Goal: Information Seeking & Learning: Learn about a topic

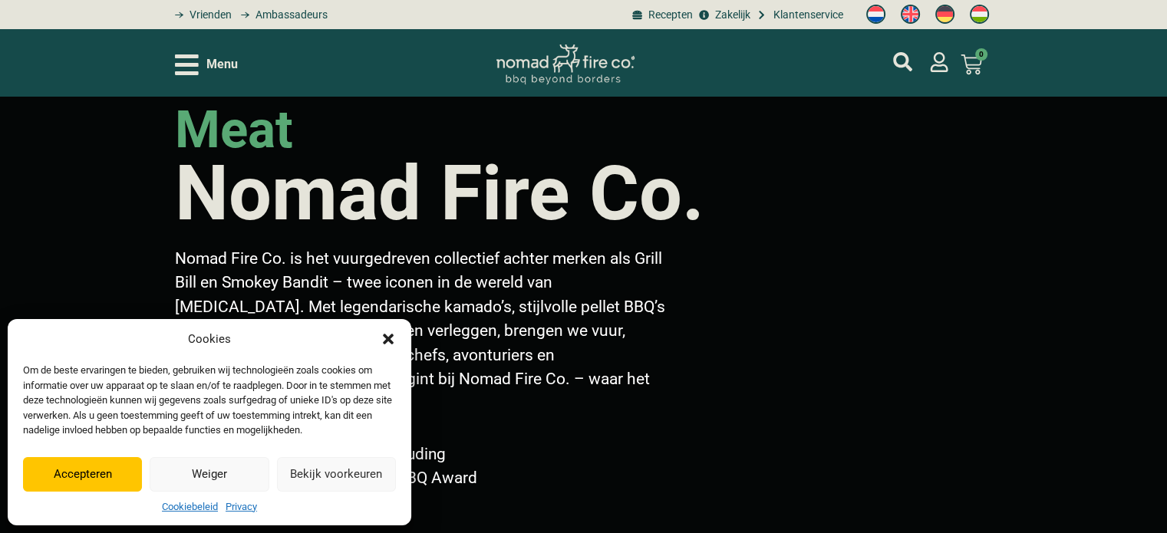
click at [393, 338] on icon "Dialog sluiten" at bounding box center [388, 338] width 15 height 15
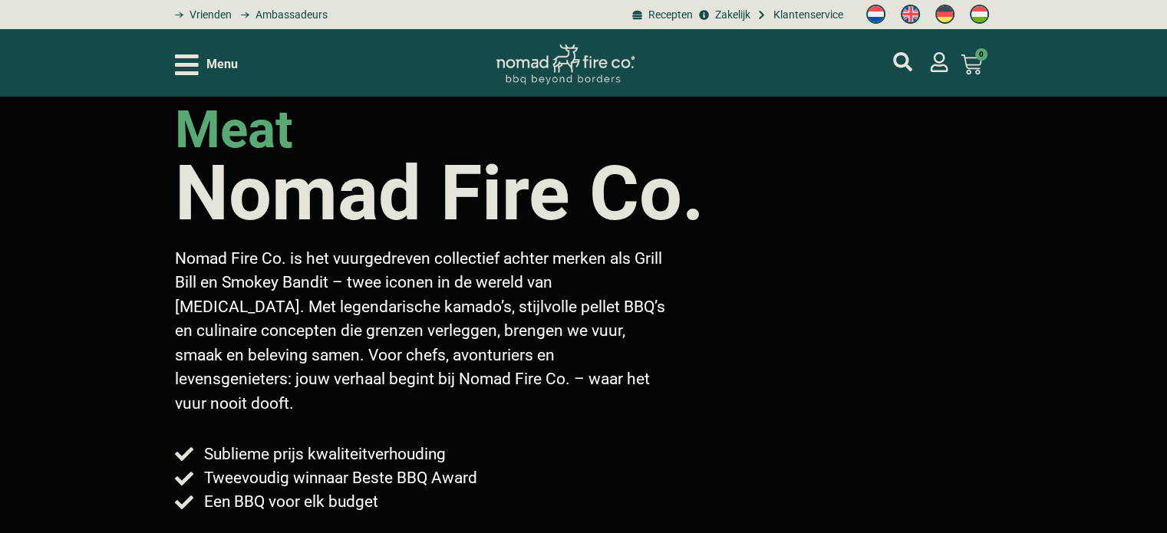
click at [187, 68] on icon "Open/Close Menu" at bounding box center [187, 64] width 24 height 27
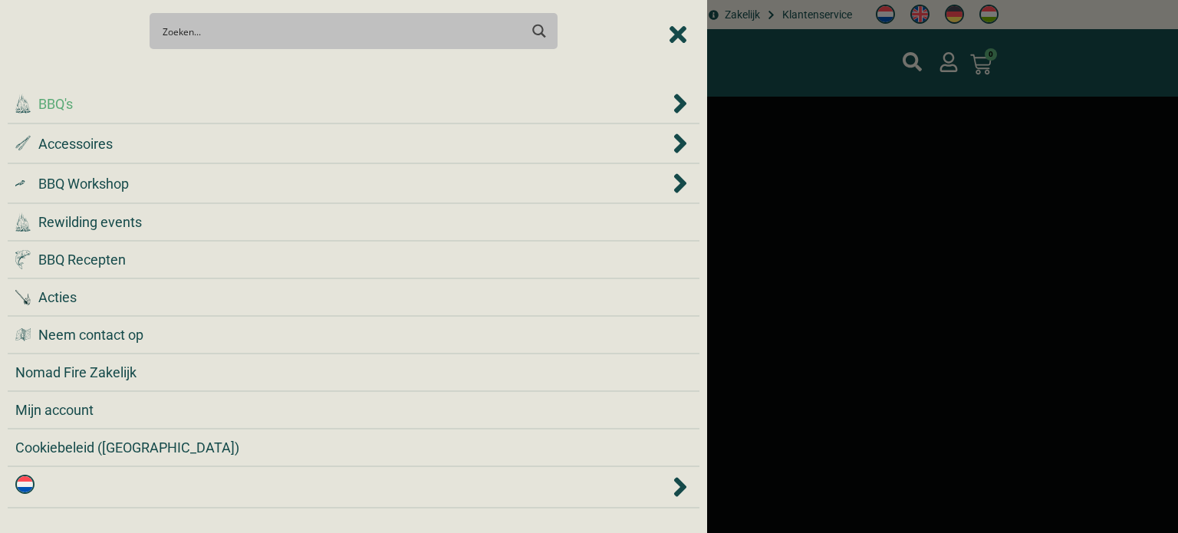
click at [75, 110] on div ".cls-1 { fill: #042e2c; } BBQ's" at bounding box center [342, 104] width 654 height 21
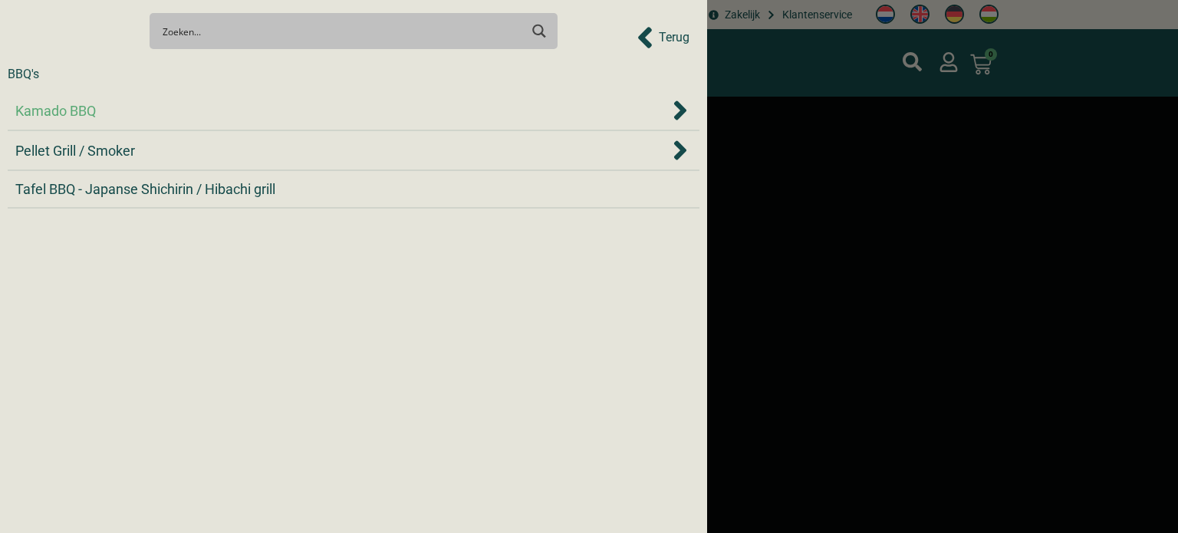
click at [80, 112] on span "Kamado BBQ" at bounding box center [55, 110] width 81 height 21
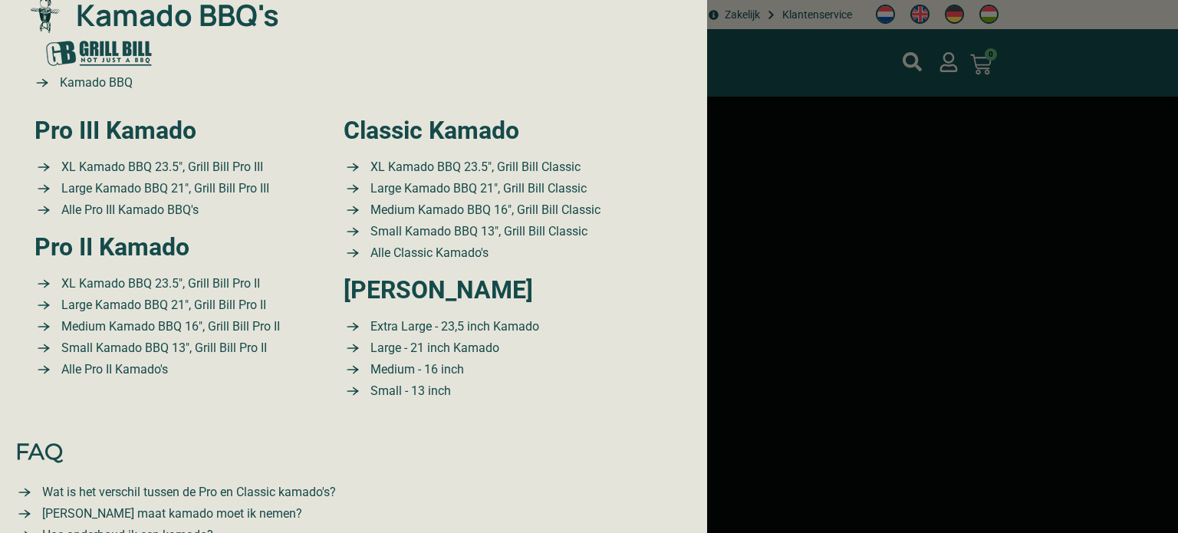
scroll to position [133, 0]
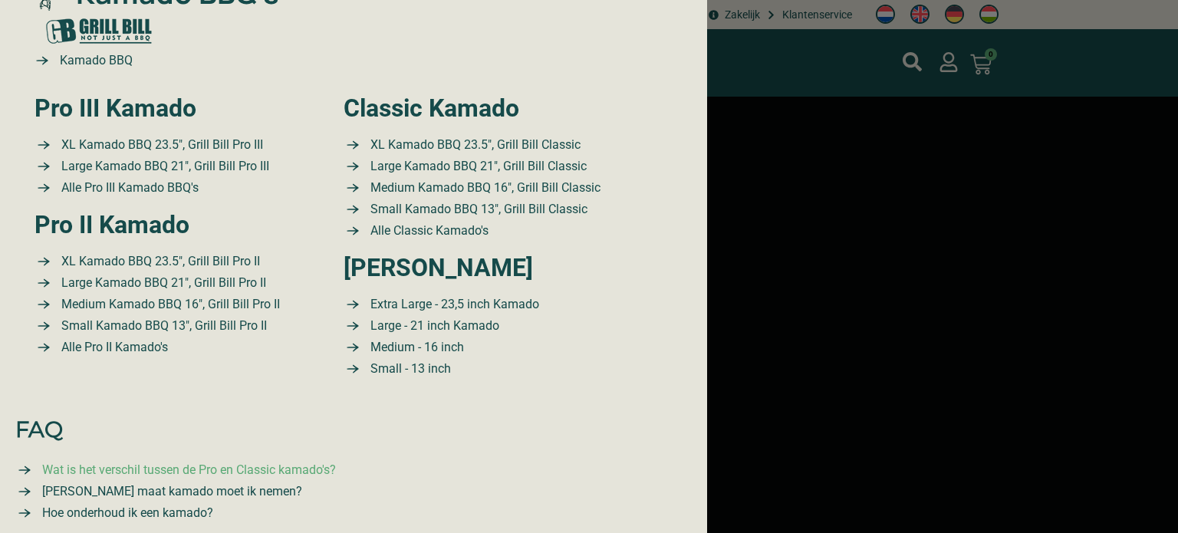
click at [136, 468] on span "Wat is het verschil tussen de Pro en Classic kamado's?" at bounding box center [187, 470] width 298 height 18
click at [148, 163] on span "Large Kamado BBQ 21″, Grill Bill Pro III" at bounding box center [164, 166] width 212 height 18
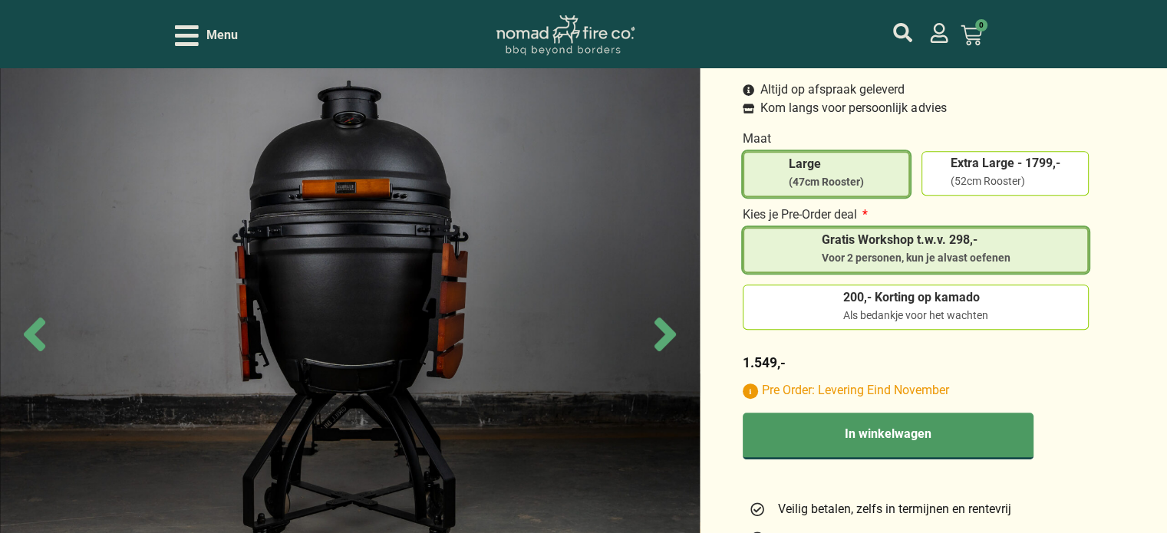
scroll to position [528, 0]
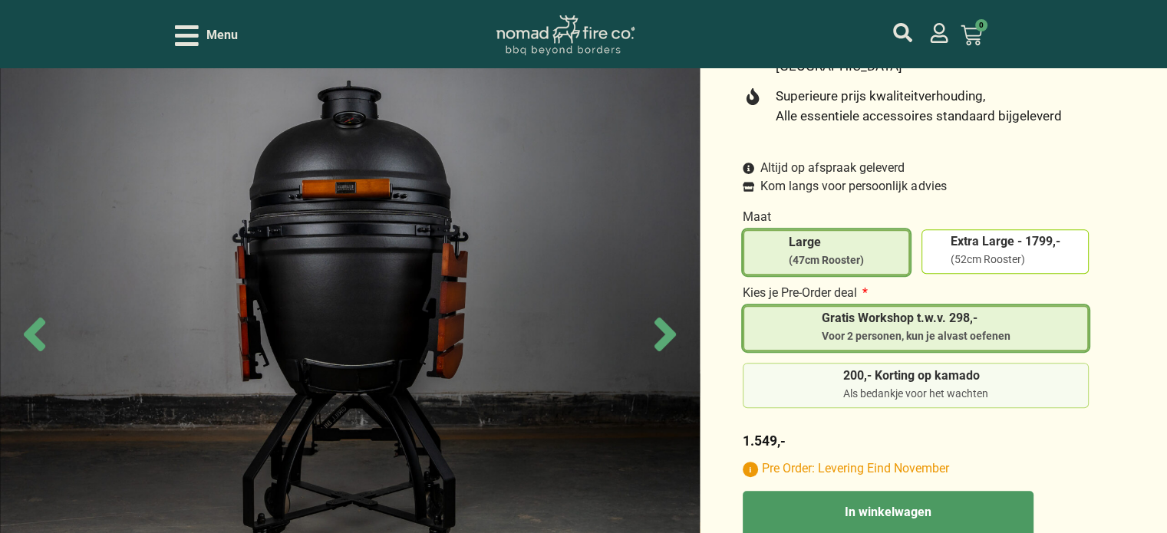
click at [905, 370] on span "200,- Korting op kamado" at bounding box center [915, 378] width 145 height 17
click at [0, 0] on input "200,- Korting op kamado Als bedankje voor het wachten" at bounding box center [0, 0] width 0 height 0
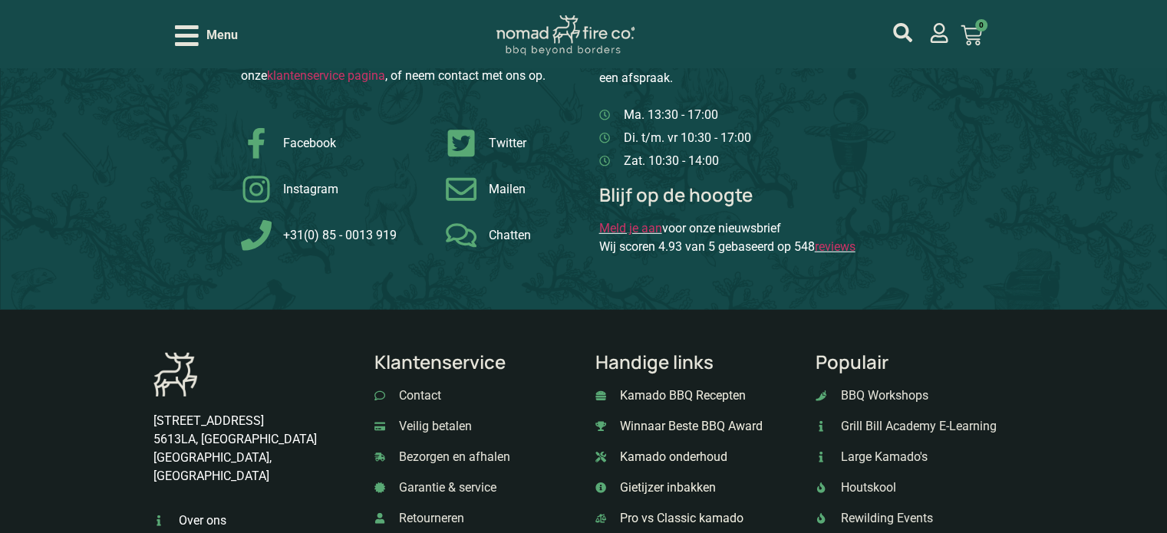
scroll to position [10394, 0]
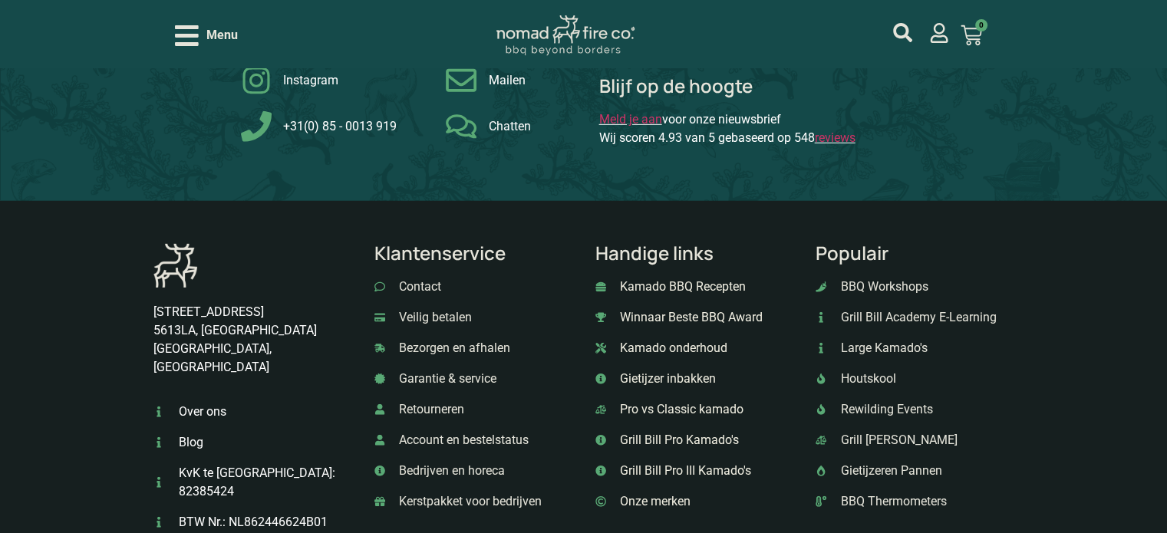
click at [200, 403] on span "Over ons" at bounding box center [200, 412] width 51 height 18
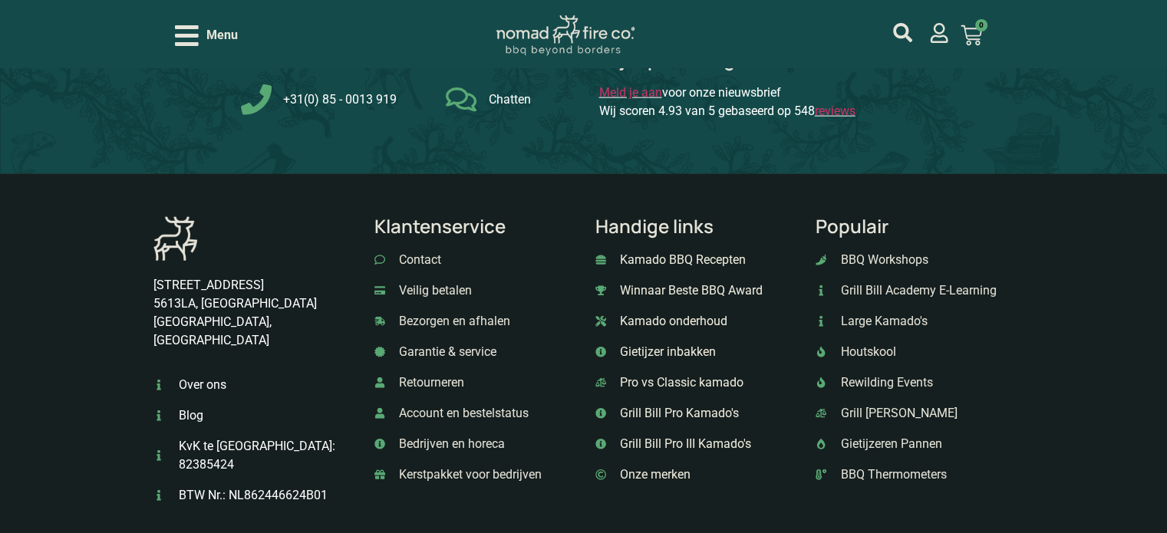
scroll to position [3648, 0]
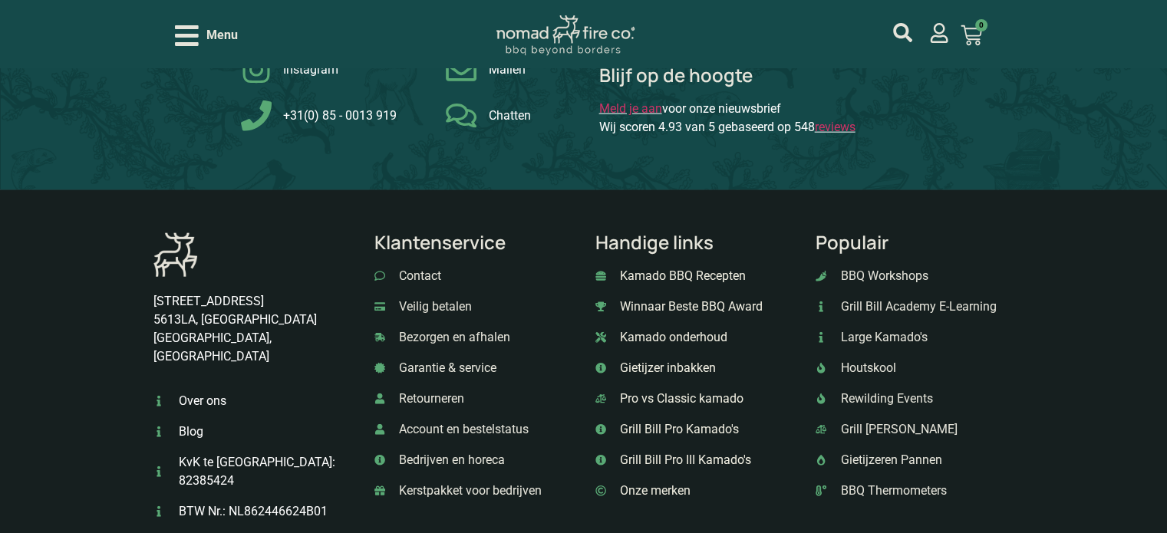
click at [666, 482] on span "Onze merken" at bounding box center [653, 491] width 74 height 18
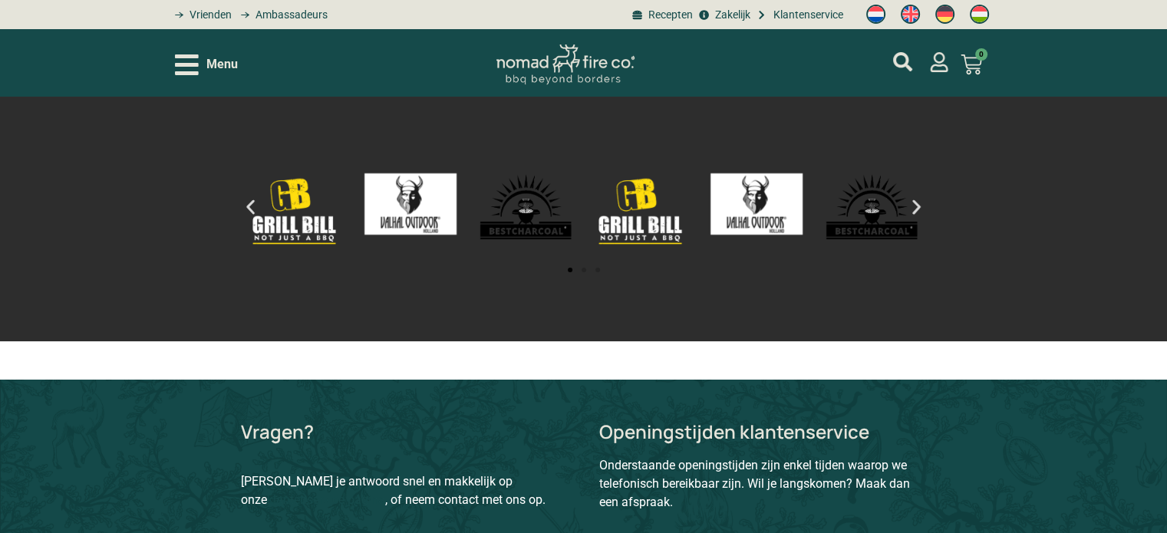
click at [385, 493] on link "klantenservice pagina" at bounding box center [326, 500] width 118 height 15
